Goal: Transaction & Acquisition: Book appointment/travel/reservation

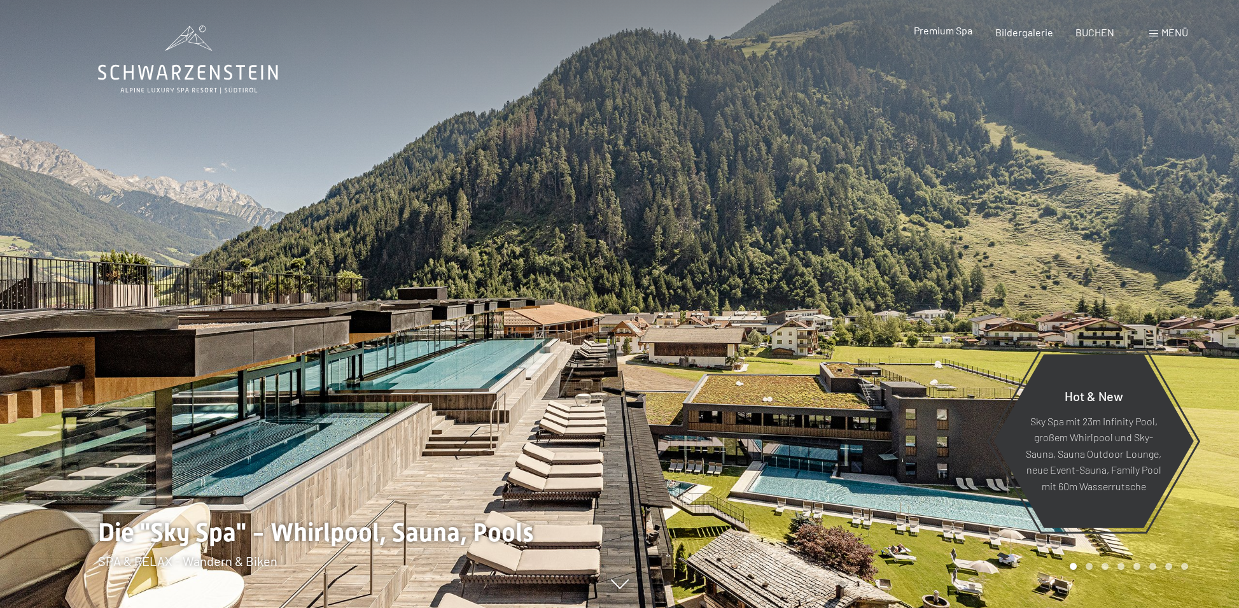
click at [948, 31] on span "Premium Spa" at bounding box center [943, 30] width 59 height 12
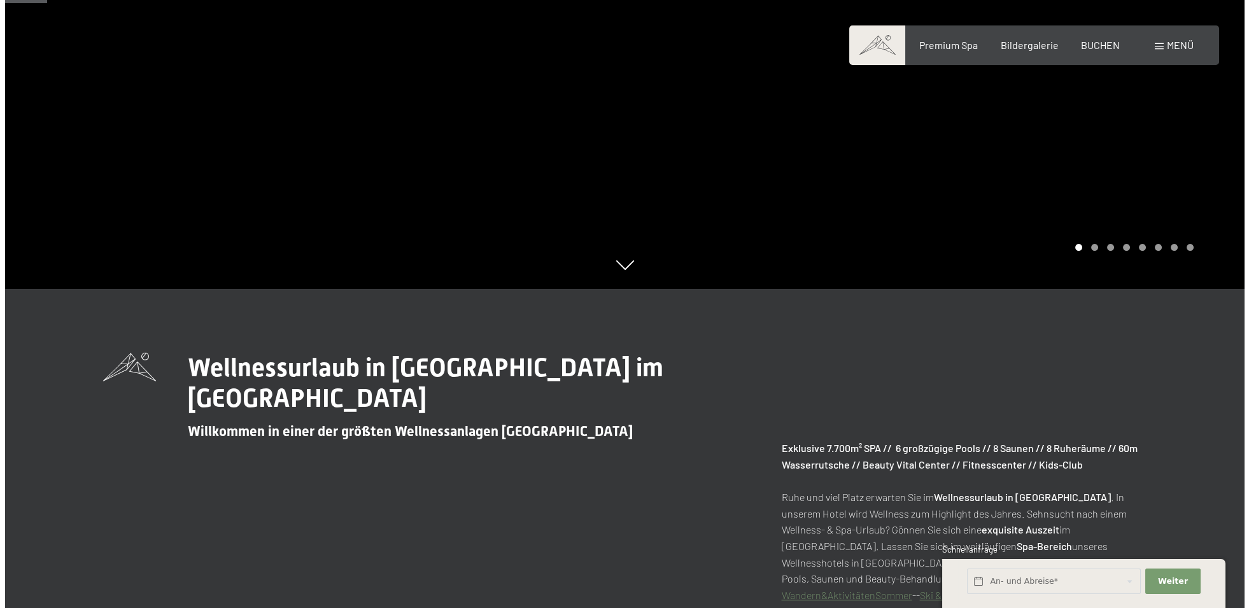
scroll to position [318, 0]
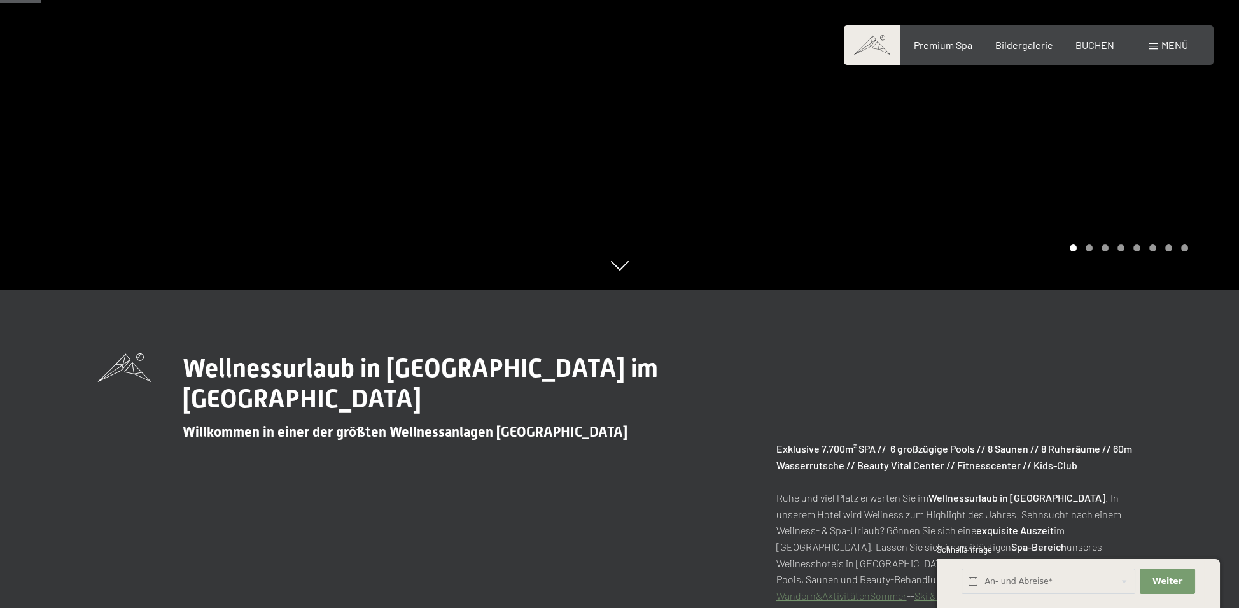
click at [1155, 46] on span at bounding box center [1154, 46] width 9 height 6
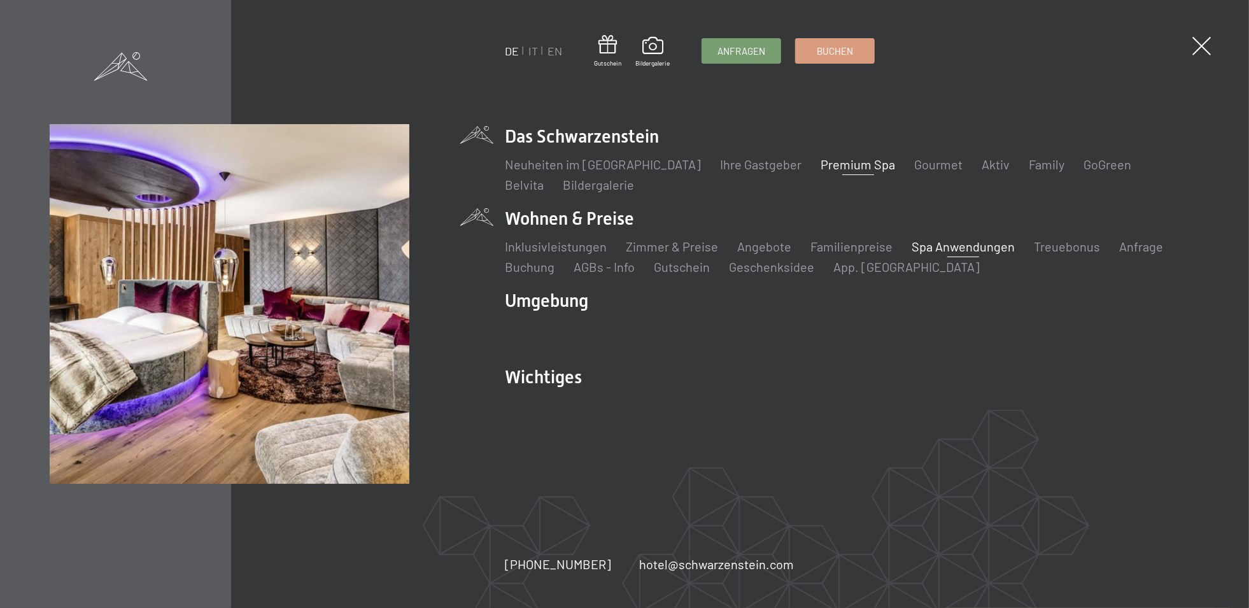
click at [955, 252] on link "Spa Anwendungen" at bounding box center [963, 246] width 103 height 15
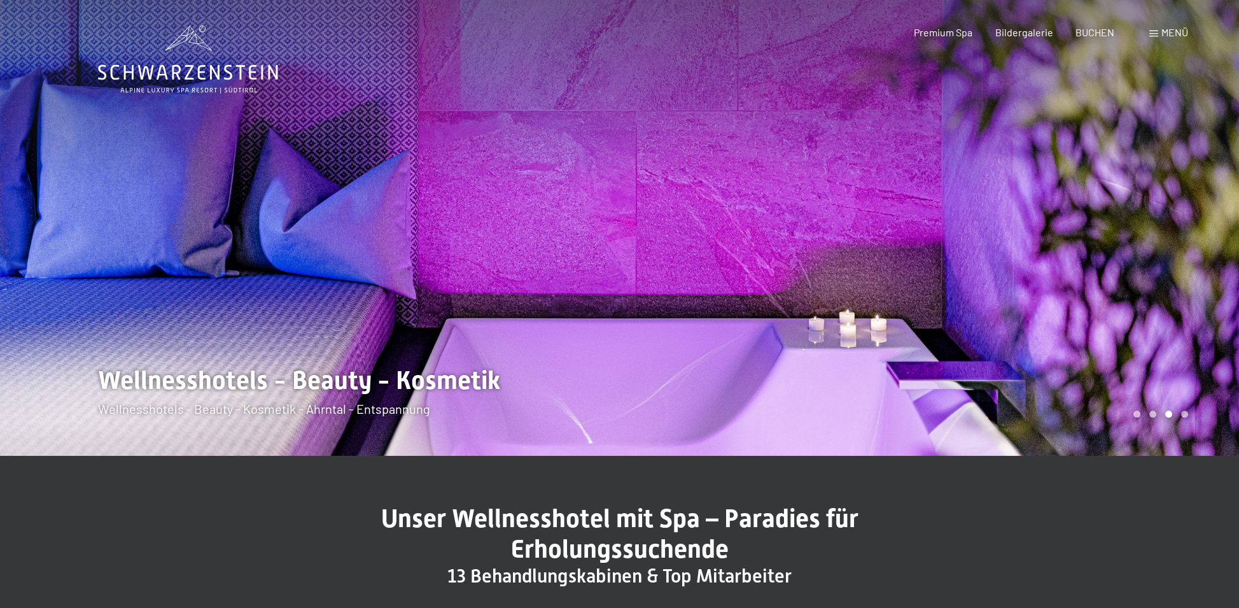
drag, startPoint x: 144, startPoint y: 262, endPoint x: 141, endPoint y: -66, distance: 328.5
click at [1092, 34] on span "BUCHEN" at bounding box center [1095, 30] width 39 height 12
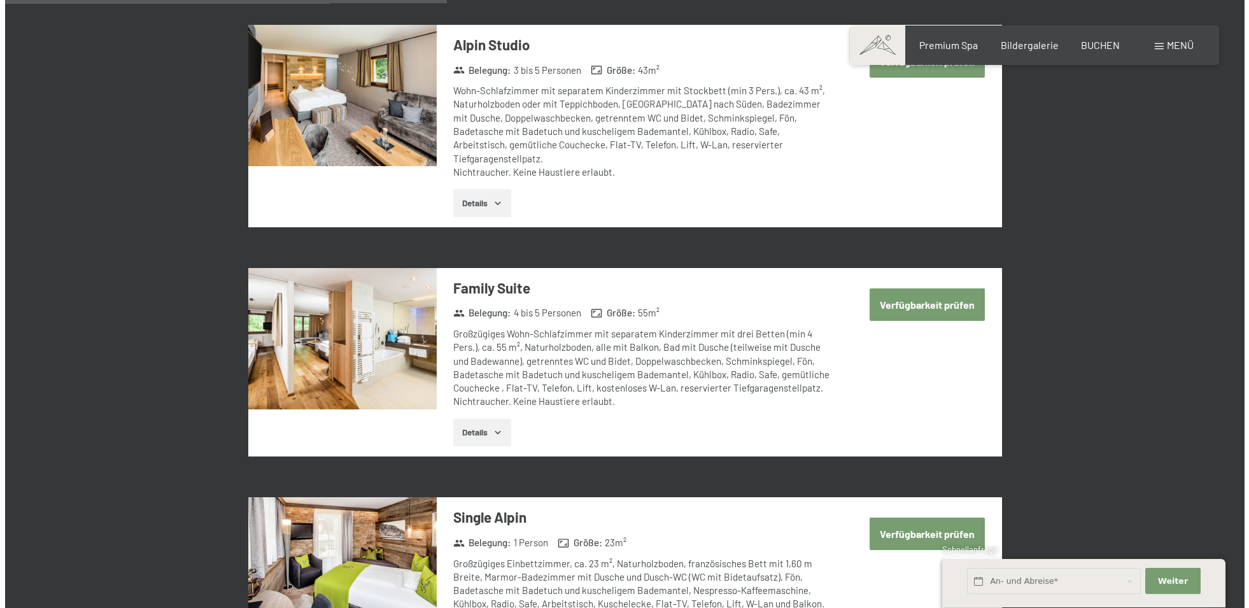
scroll to position [1528, 0]
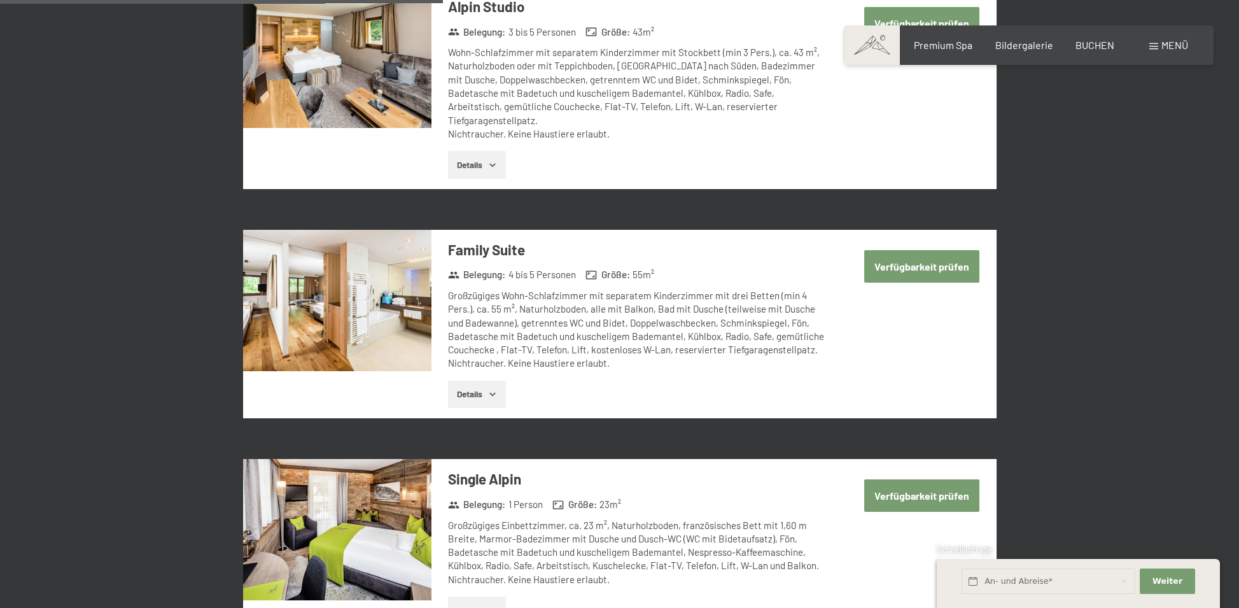
click at [1174, 50] on span "Menü" at bounding box center [1175, 45] width 27 height 12
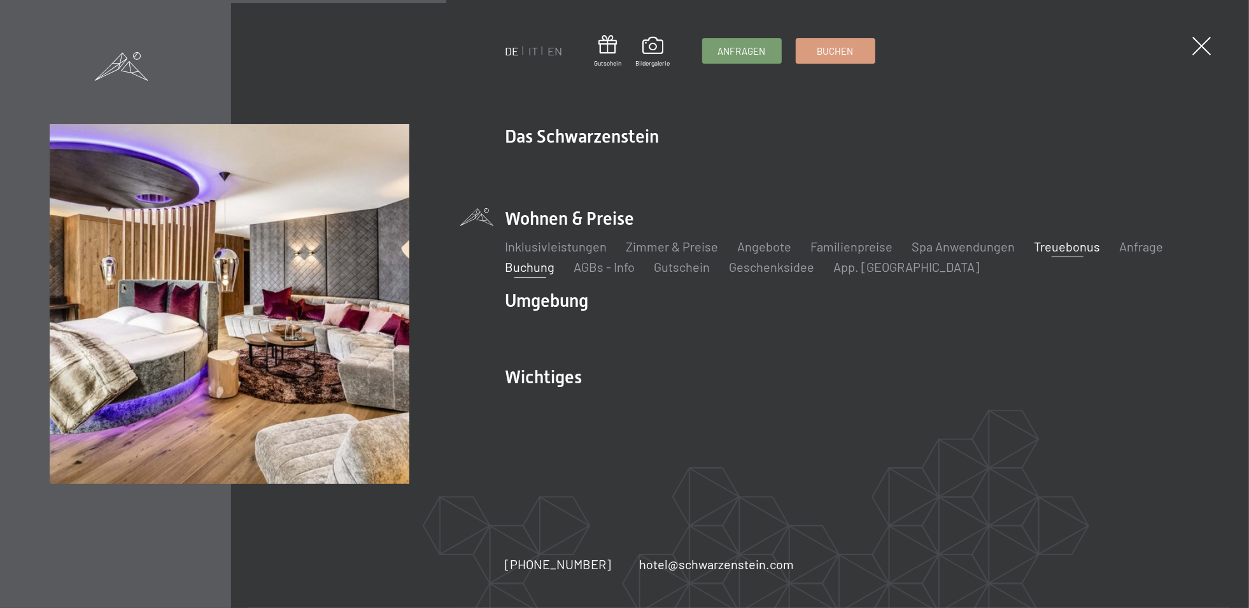
click at [1058, 252] on link "Treuebonus" at bounding box center [1067, 246] width 66 height 15
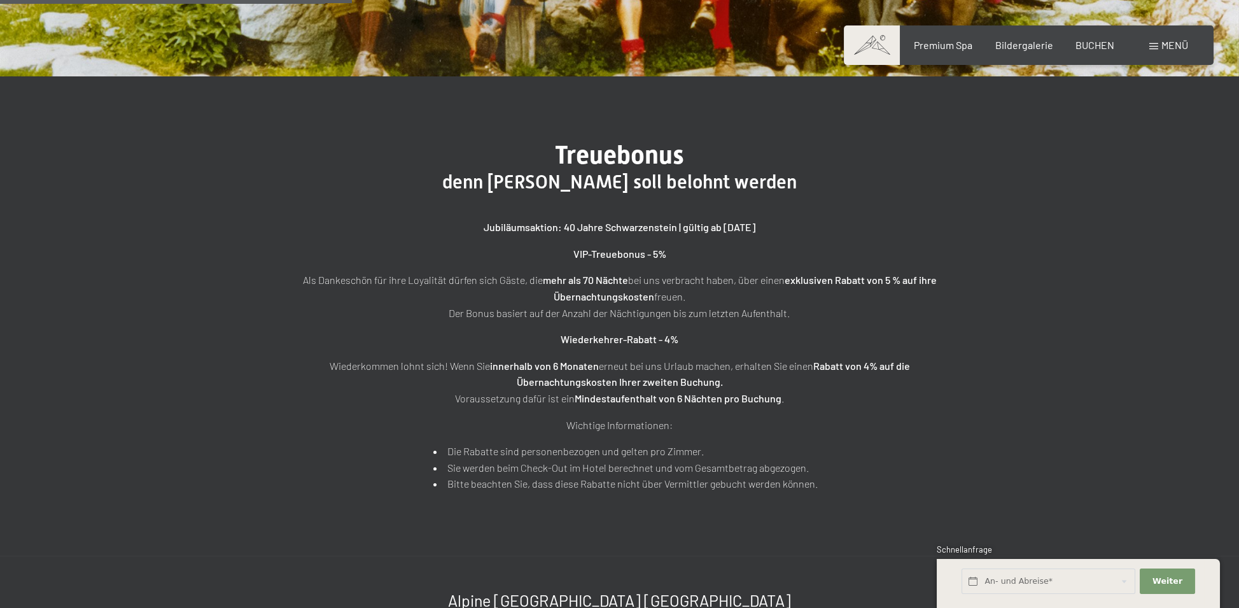
scroll to position [382, 0]
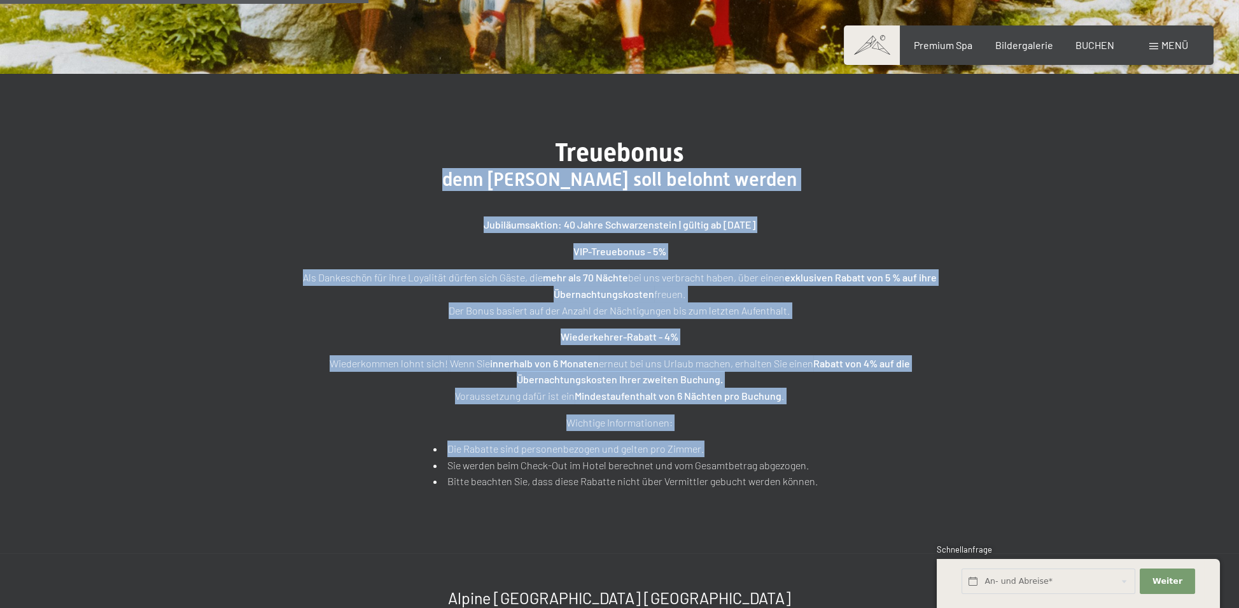
drag, startPoint x: 482, startPoint y: 186, endPoint x: 720, endPoint y: 449, distance: 354.2
click at [720, 449] on div "Treuebonus denn Treue soll belohnt werden Jubiläumsaktion: 40 Jahre Schwarzenst…" at bounding box center [620, 313] width 637 height 352
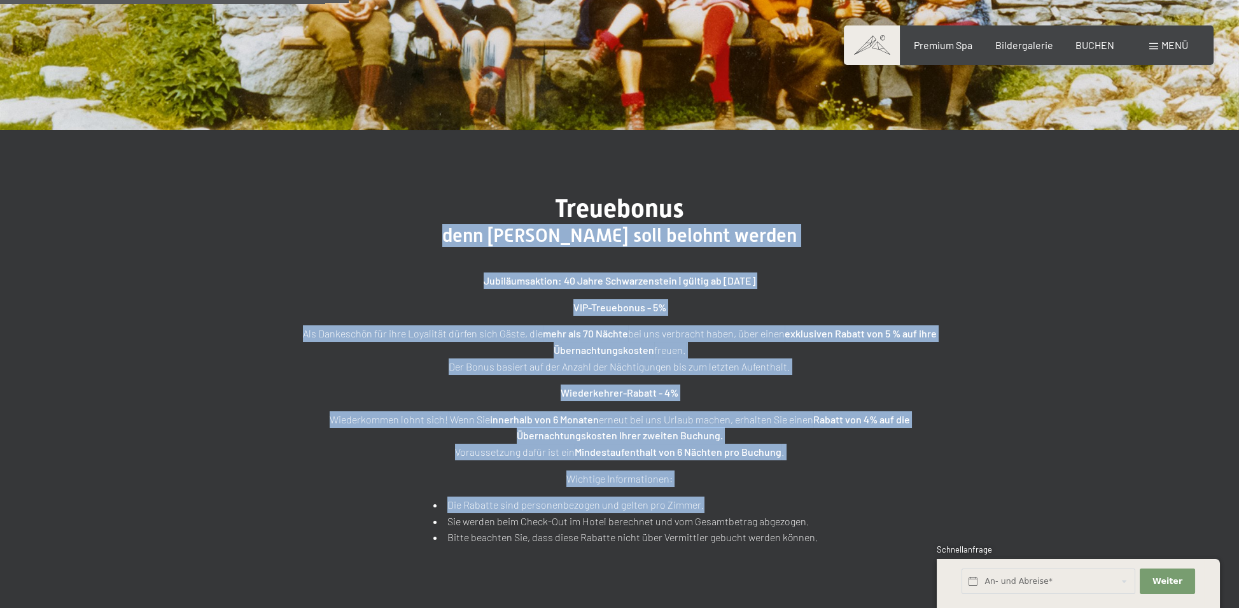
scroll to position [0, 0]
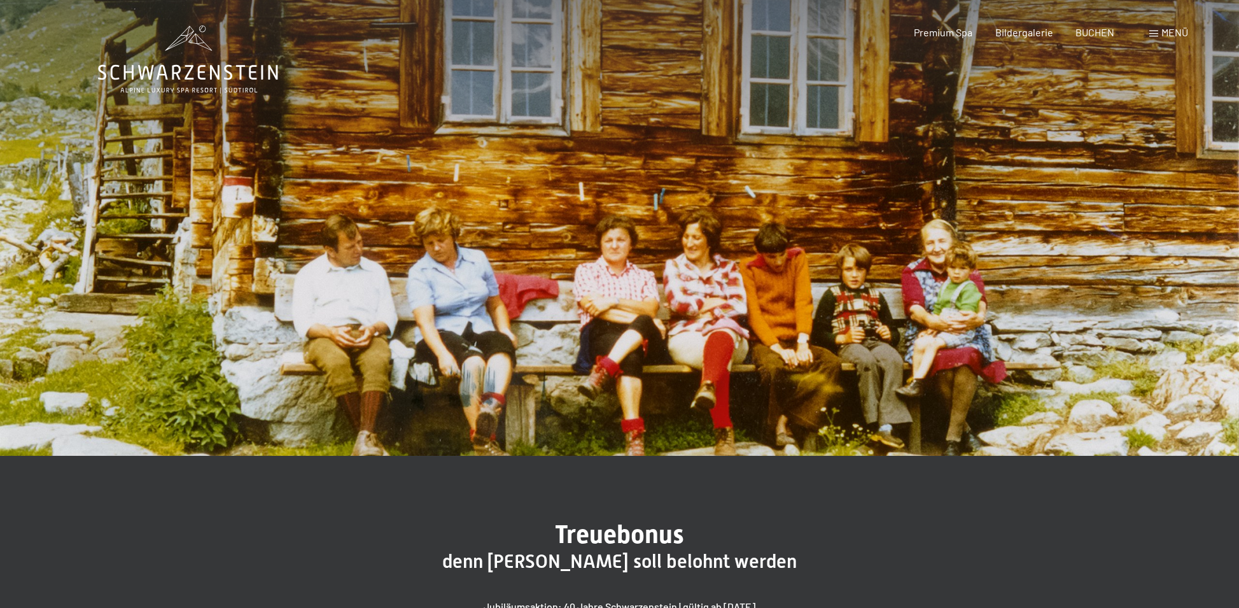
click at [1166, 33] on span "Menü" at bounding box center [1175, 32] width 27 height 12
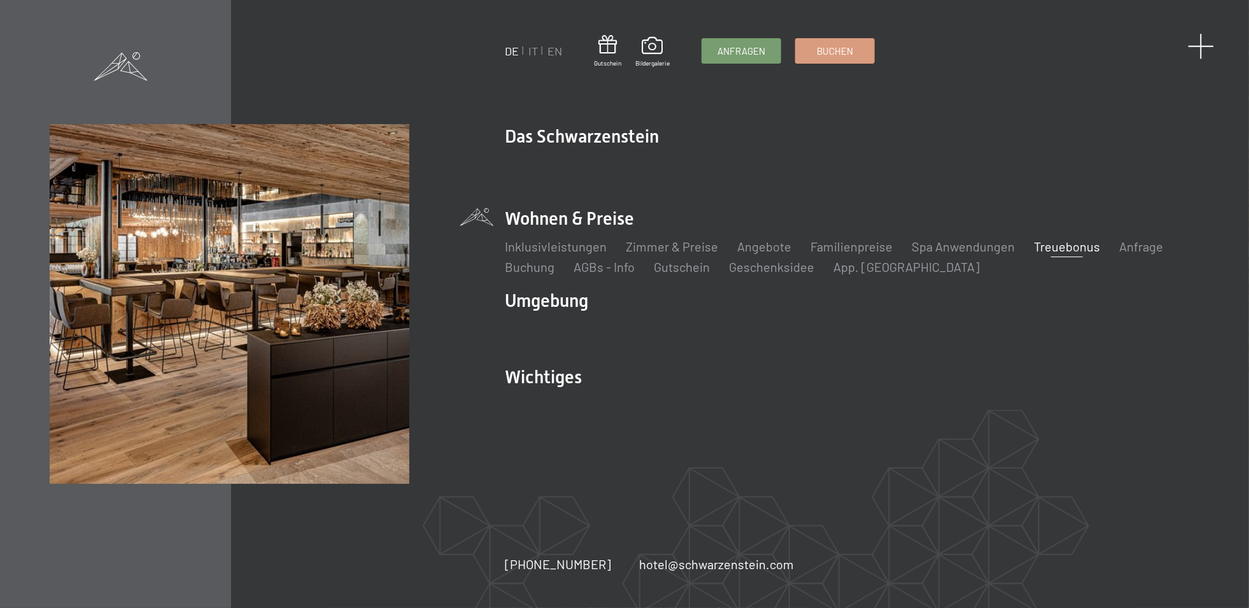
click at [1196, 53] on span at bounding box center [1201, 46] width 26 height 26
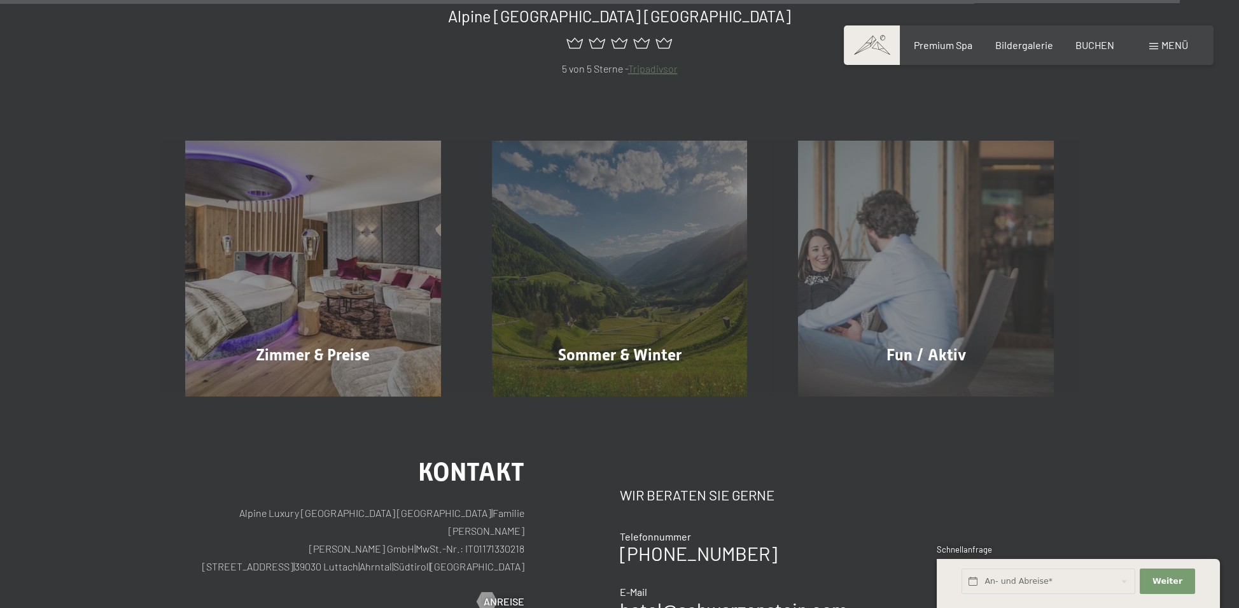
scroll to position [6302, 0]
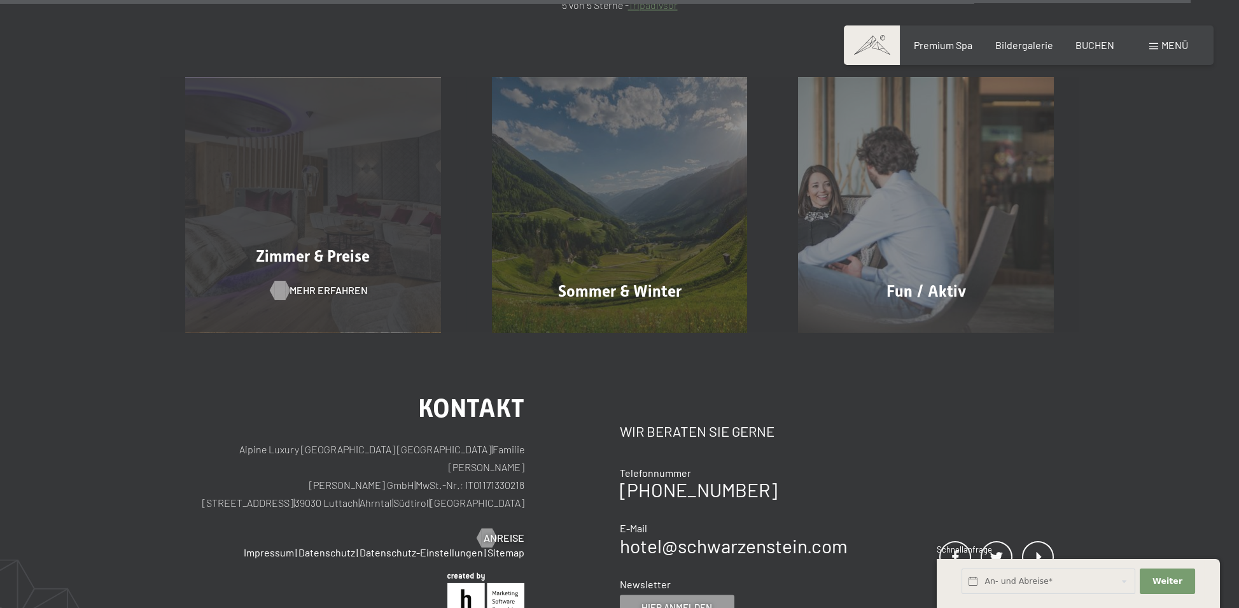
click at [286, 281] on div at bounding box center [280, 290] width 11 height 19
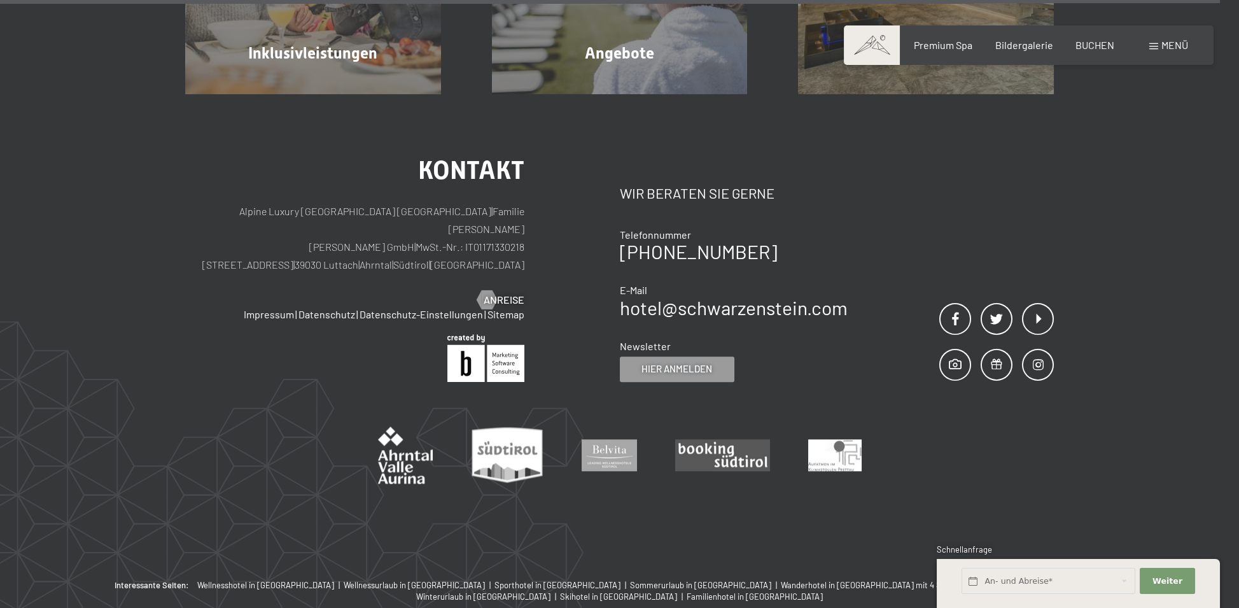
scroll to position [4074, 0]
